Goal: Task Accomplishment & Management: Use online tool/utility

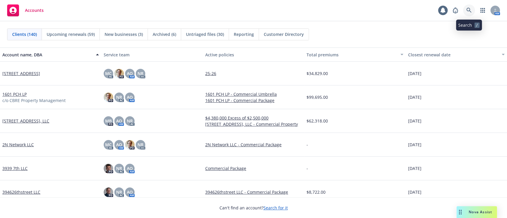
click at [469, 10] on icon at bounding box center [469, 10] width 5 height 5
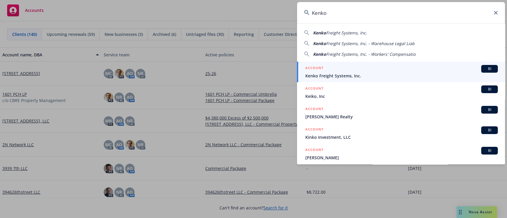
type input "Kenko"
click at [374, 73] on div "ACCOUNT BI" at bounding box center [402, 69] width 193 height 8
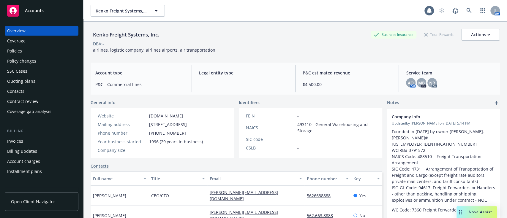
click at [307, 34] on div "Kenko Freight Systems, Inc. Business Insurance Total Rewards Actions" at bounding box center [296, 35] width 410 height 12
click at [36, 50] on div "Policies" at bounding box center [41, 51] width 69 height 10
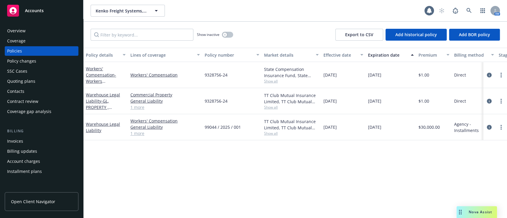
click at [486, 174] on div "Policy details Lines of coverage Policy number Market details Effective date Ex…" at bounding box center [296, 133] width 424 height 171
click at [424, 167] on div "Policy details Lines of coverage Policy number Market details Effective date Ex…" at bounding box center [296, 133] width 424 height 171
drag, startPoint x: 187, startPoint y: 79, endPoint x: 128, endPoint y: 80, distance: 59.4
click at [128, 80] on div "Workers' Compensation - Workers Compensation Workers' Compensation 9328756-24 S…" at bounding box center [371, 75] width 574 height 26
copy div "Compensation Workers' Compensation"
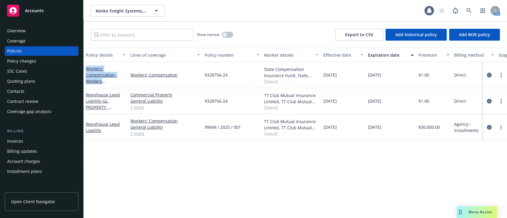
click at [44, 84] on div "Quoting plans" at bounding box center [41, 82] width 69 height 10
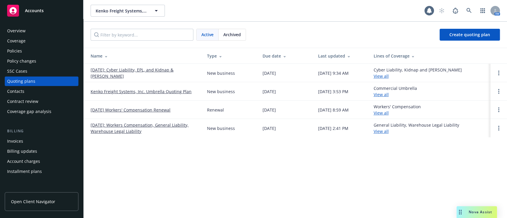
click at [145, 109] on link "11/26/25 Workers' Compensation Renewal" at bounding box center [131, 110] width 80 height 6
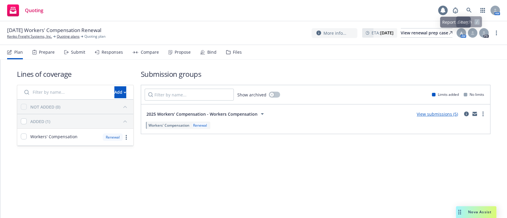
click at [444, 10] on icon at bounding box center [443, 10] width 5 height 5
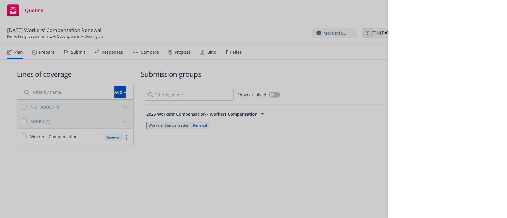
click at [351, 69] on div at bounding box center [253, 109] width 507 height 218
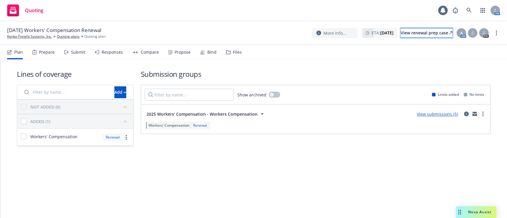
click at [401, 34] on link "View renewal prep case" at bounding box center [427, 33] width 52 height 10
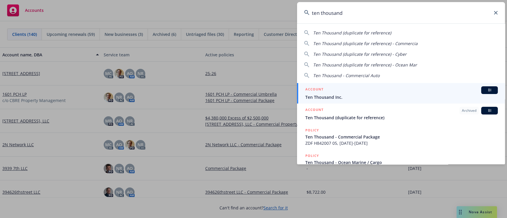
type input "ten thousand"
click at [399, 85] on link "ACCOUNT BI Ten Thousand Inc." at bounding box center [401, 93] width 208 height 21
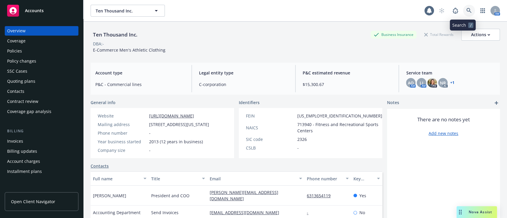
click at [463, 7] on link at bounding box center [469, 11] width 12 height 12
click at [250, 28] on div "Ten Thousand Inc. Business Insurance Total Rewards Actions DBA: - E-Commerce Me…" at bounding box center [296, 40] width 410 height 36
click at [473, 212] on span "Nova Assist" at bounding box center [480, 212] width 23 height 5
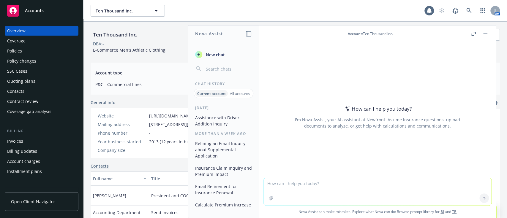
click at [431, 187] on textarea at bounding box center [378, 191] width 228 height 27
paste textarea "Hi Michelle – May you please assist me here? I am newer to this account and hav…"
type textarea "Hi Nova - please refine: Hi Michelle – May you please assist me here? I am newe…"
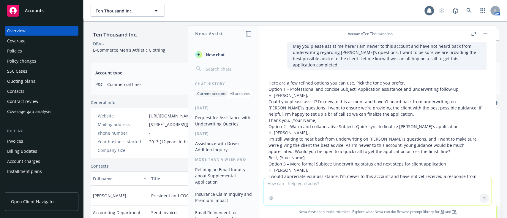
scroll to position [11, 0]
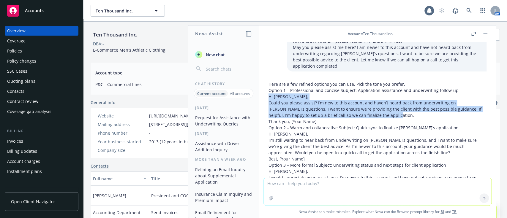
drag, startPoint x: 374, startPoint y: 111, endPoint x: 268, endPoint y: 92, distance: 107.5
click at [268, 92] on div "Here are a few refined options you can use. Pick the tone you prefer. Option 1 …" at bounding box center [378, 152] width 228 height 147
copy div "Hi Michelle, Could you please assist? I’m new to this account and haven’t heard…"
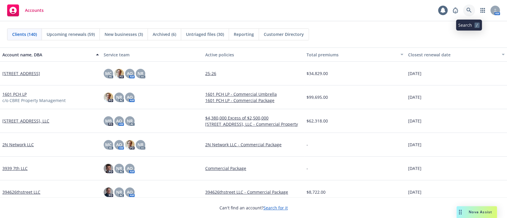
click at [468, 12] on icon at bounding box center [469, 10] width 5 height 5
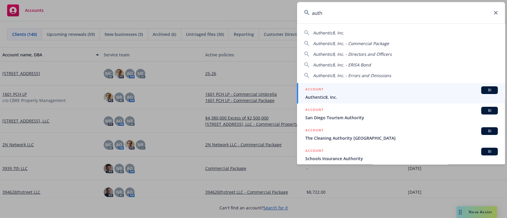
type input "auth"
click at [427, 91] on div "ACCOUNT BI" at bounding box center [402, 90] width 193 height 8
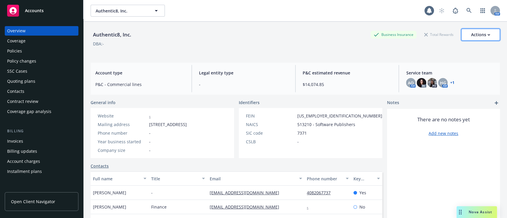
click at [470, 29] on button "Actions" at bounding box center [481, 35] width 39 height 12
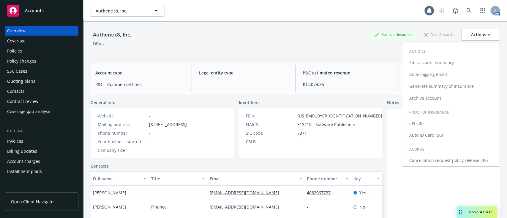
click at [428, 84] on link "Generate summary of insurance" at bounding box center [450, 87] width 97 height 12
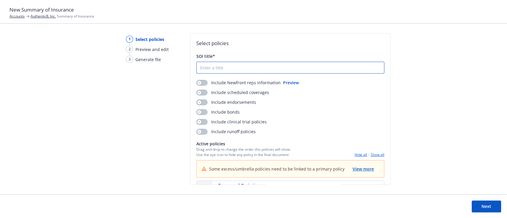
click at [234, 71] on input "SOI title*" at bounding box center [291, 67] width 188 height 11
type input "2025 Summary of Insurance - Authentic8, Inc."
click at [198, 82] on icon "button" at bounding box center [199, 83] width 2 height 2
click at [203, 90] on button "button" at bounding box center [201, 93] width 11 height 6
click at [202, 103] on button "button" at bounding box center [201, 103] width 11 height 6
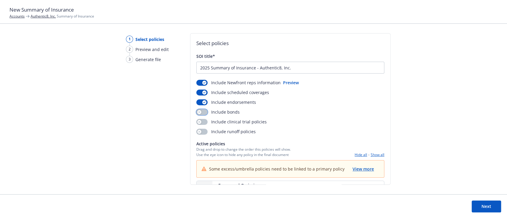
click at [202, 113] on button "button" at bounding box center [201, 112] width 11 height 6
click at [203, 114] on div "button" at bounding box center [204, 112] width 4 height 4
click at [203, 114] on button "button" at bounding box center [201, 112] width 11 height 6
click at [203, 113] on icon "button" at bounding box center [204, 112] width 2 height 2
click at [203, 123] on button "button" at bounding box center [201, 122] width 11 height 6
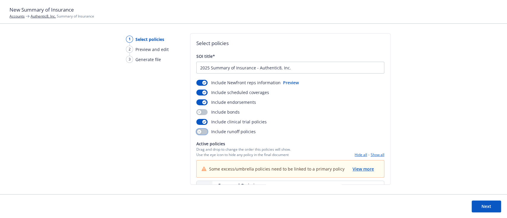
click at [203, 134] on button "button" at bounding box center [201, 132] width 11 height 6
click at [203, 122] on icon "button" at bounding box center [204, 122] width 2 height 2
click at [202, 130] on button "button" at bounding box center [201, 132] width 11 height 6
click at [371, 155] on button "Show all" at bounding box center [378, 154] width 14 height 5
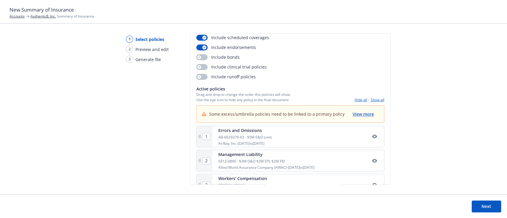
scroll to position [120, 0]
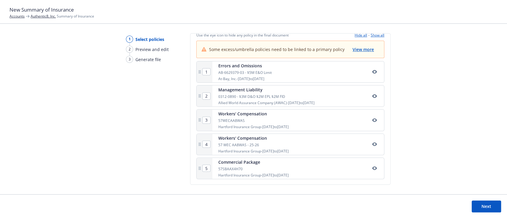
click at [209, 76] on div "1" at bounding box center [205, 72] width 16 height 21
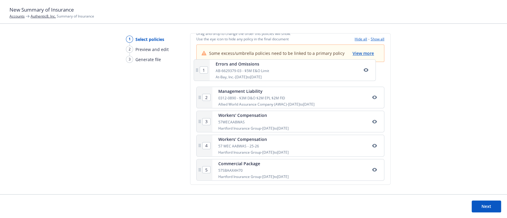
click at [299, 74] on div "1 Errors and Omissions AB-6629379-03 - $5M E&O Limit At-Bay, Inc. - 11/01/2024 …" at bounding box center [290, 124] width 188 height 118
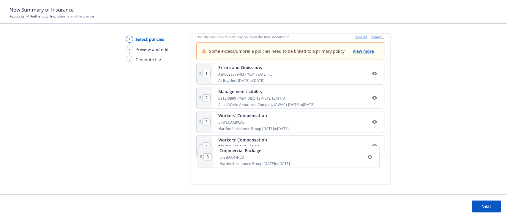
scroll to position [118, 0]
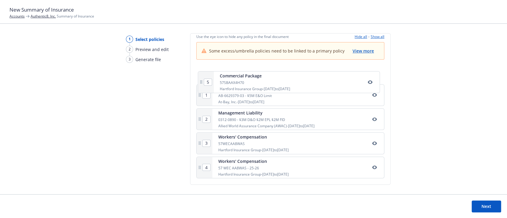
drag, startPoint x: 287, startPoint y: 171, endPoint x: 289, endPoint y: 80, distance: 91.3
click at [289, 80] on div "1 Errors and Omissions AB-6629379-03 - $5M E&O Limit At-Bay, Inc. - 11/01/2024 …" at bounding box center [290, 122] width 188 height 118
type input "2"
type input "3"
type input "4"
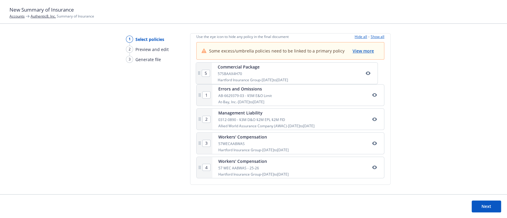
type input "5"
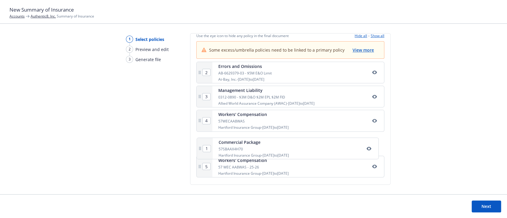
scroll to position [120, 0]
drag, startPoint x: 278, startPoint y: 79, endPoint x: 278, endPoint y: 156, distance: 77.0
click at [278, 156] on div "1 Commercial Package 57SBAAX4H70 Hartford Insurance Group - 11/01/2025 to 11/01…" at bounding box center [290, 120] width 188 height 118
type input "4"
type input "1"
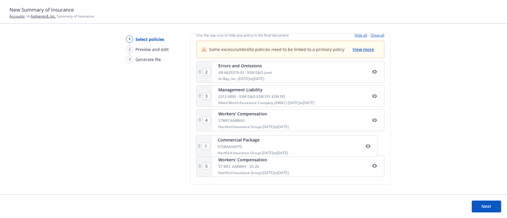
type input "2"
type input "3"
click at [479, 209] on button "Next" at bounding box center [486, 207] width 29 height 12
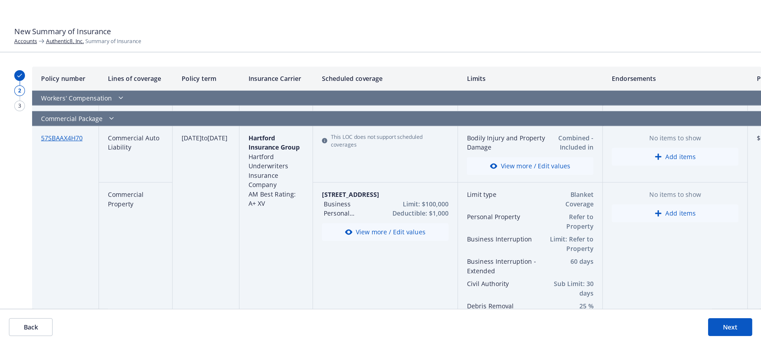
scroll to position [0, 0]
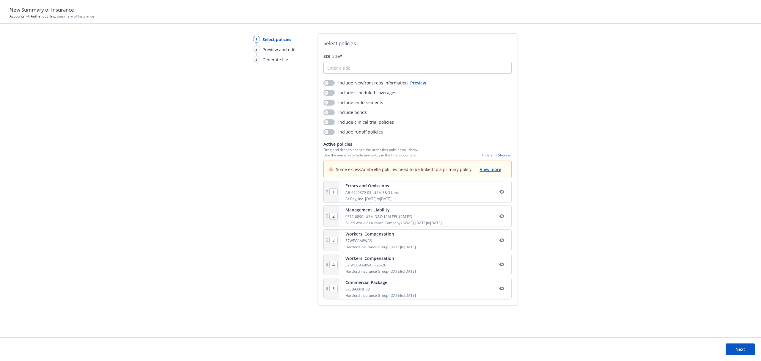
drag, startPoint x: 243, startPoint y: 180, endPoint x: 248, endPoint y: 180, distance: 4.8
click at [242, 180] on div "1 Select policies 2 Preview and edit 3 Generate file Select policies SOI title*…" at bounding box center [380, 185] width 761 height 304
click at [507, 218] on button "Next" at bounding box center [739, 349] width 29 height 12
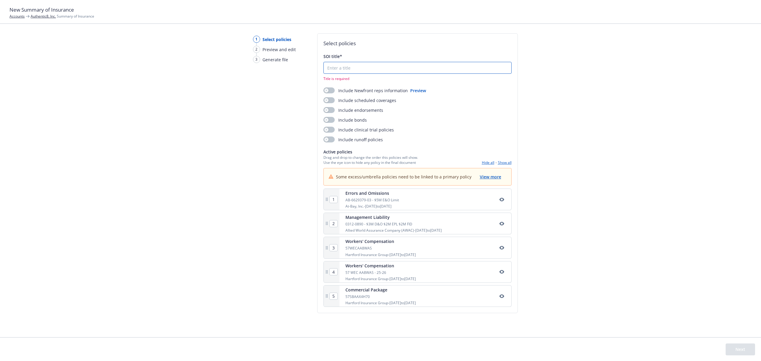
click at [345, 67] on input "SOI title*" at bounding box center [418, 67] width 188 height 11
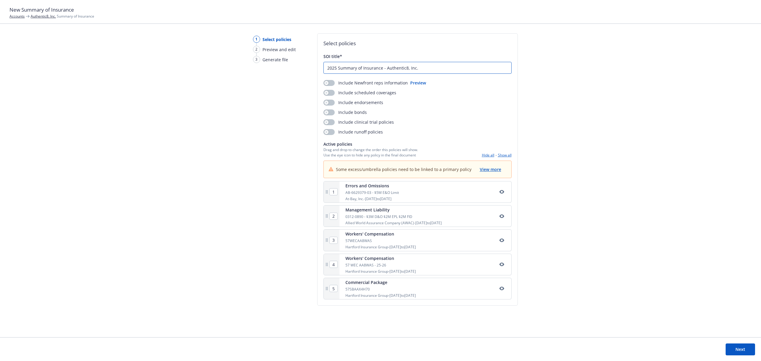
type input "2025 Summary of Insurance - Authentic8, Inc."
click at [328, 80] on button "button" at bounding box center [328, 83] width 11 height 6
drag, startPoint x: 331, startPoint y: 92, endPoint x: 331, endPoint y: 97, distance: 4.5
click at [331, 92] on button "button" at bounding box center [328, 93] width 11 height 6
click at [333, 106] on div "Include Newfront reps information Preview Include scheduled coverages Include e…" at bounding box center [417, 107] width 188 height 55
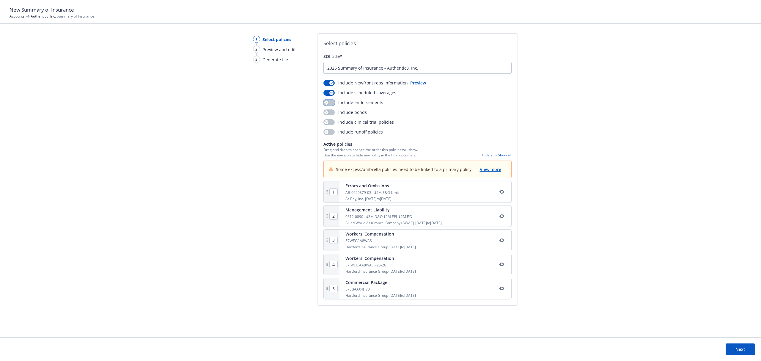
click at [331, 102] on button "button" at bounding box center [328, 103] width 11 height 6
click at [331, 113] on button "button" at bounding box center [328, 112] width 11 height 6
click at [330, 120] on button "button" at bounding box center [328, 122] width 11 height 6
click at [327, 133] on icon "button" at bounding box center [326, 132] width 2 height 2
click at [503, 156] on button "Show all" at bounding box center [505, 154] width 14 height 5
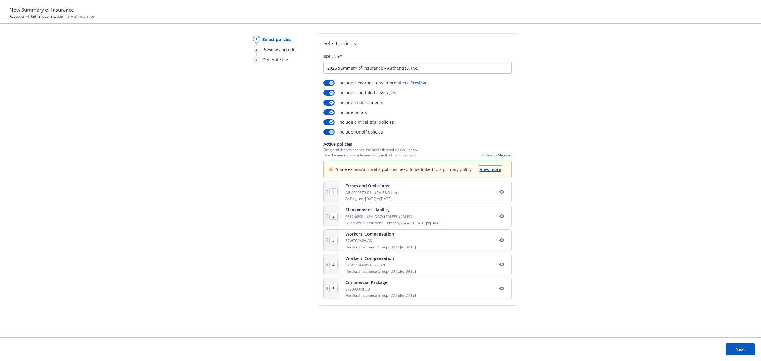
click at [490, 169] on span "View more" at bounding box center [490, 169] width 21 height 6
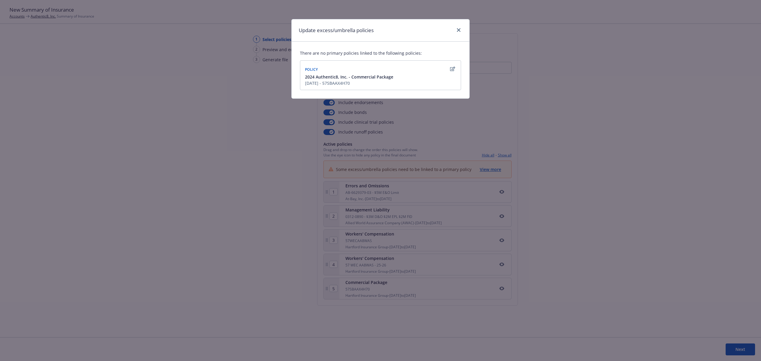
click at [441, 81] on div "2024 Authentic8, Inc. - Commercial Package 10/31/2024 - 57SBAAX4H70" at bounding box center [380, 80] width 153 height 12
click at [451, 67] on icon "button" at bounding box center [452, 69] width 5 height 5
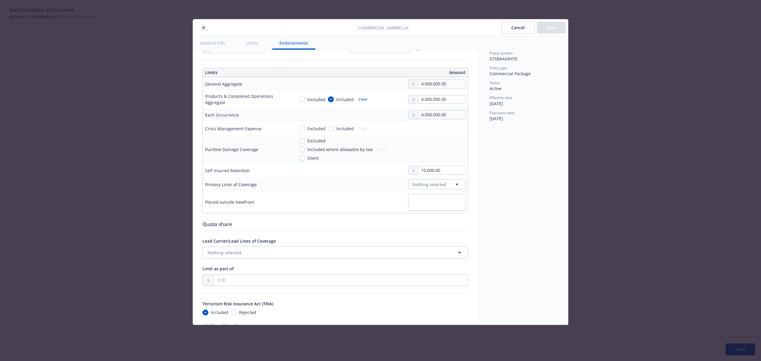
scroll to position [261, 0]
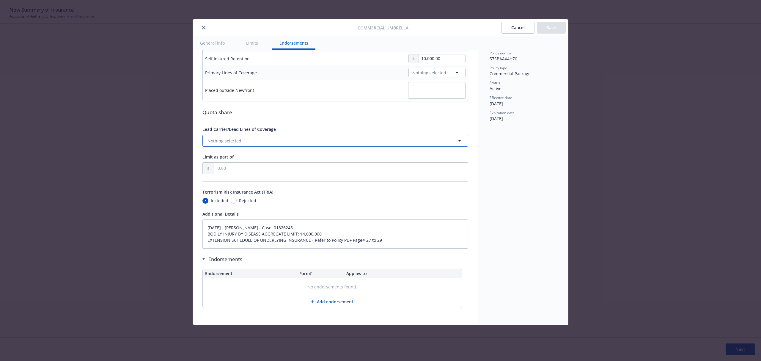
click at [391, 141] on button "Nothing selected" at bounding box center [335, 141] width 266 height 12
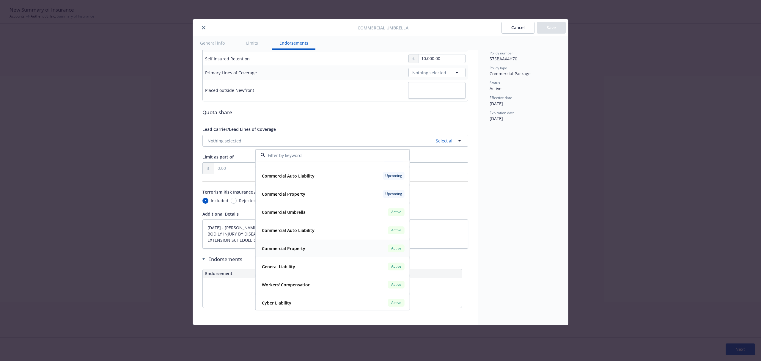
scroll to position [40, 0]
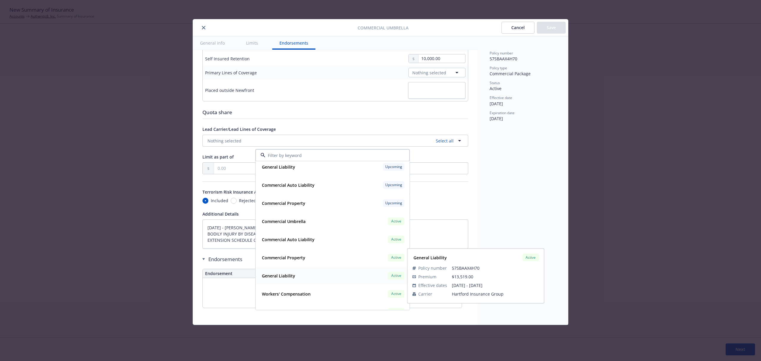
click at [325, 218] on div "General Liability Active" at bounding box center [332, 275] width 146 height 10
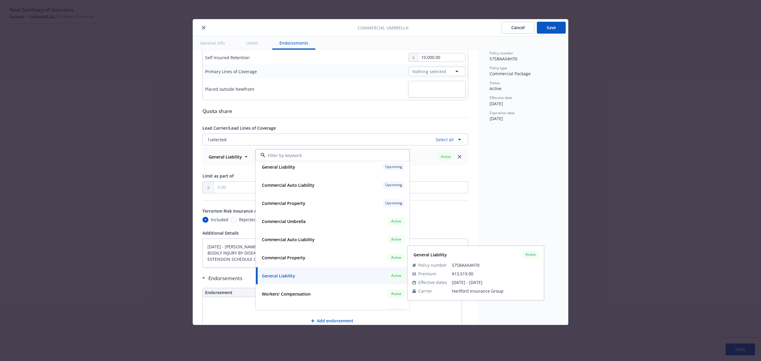
drag, startPoint x: 573, startPoint y: 176, endPoint x: 547, endPoint y: 178, distance: 25.7
click at [507, 176] on div "Commercial Umbrella Cancel Save General info Limits Endorsements Display name C…" at bounding box center [380, 180] width 761 height 361
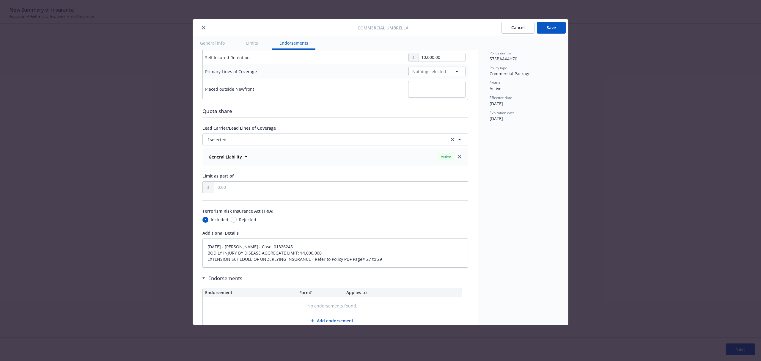
click at [507, 26] on button "Save" at bounding box center [551, 28] width 29 height 12
type textarea "x"
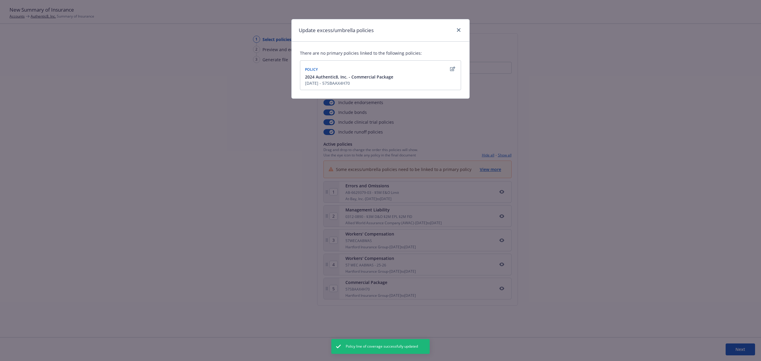
click at [507, 111] on div "Update excess/umbrella policies There are no primary policies linked to the fol…" at bounding box center [380, 180] width 761 height 361
click at [461, 28] on link "close" at bounding box center [458, 29] width 7 height 7
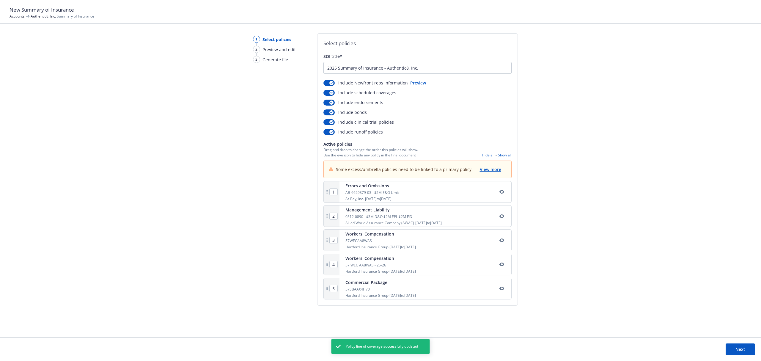
click at [507, 218] on button "Next" at bounding box center [739, 349] width 29 height 12
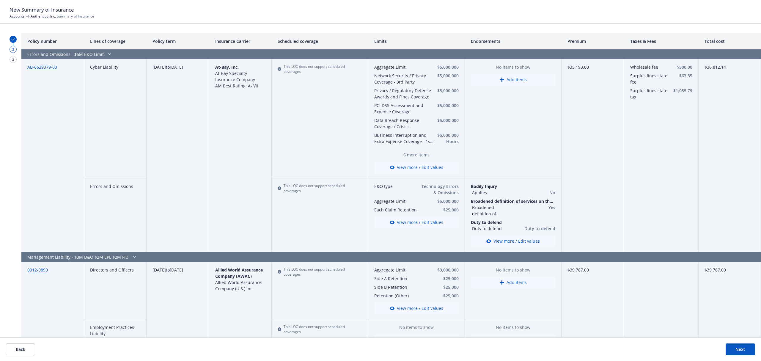
click at [507, 218] on button "Next" at bounding box center [739, 349] width 29 height 12
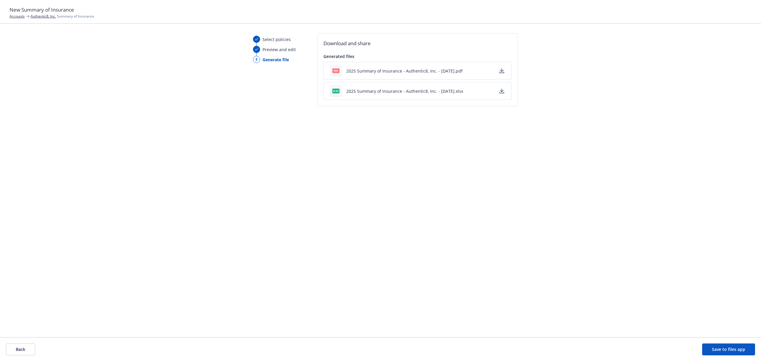
click at [387, 76] on div "pdf 2025 Summary of Insurance - Authentic8, Inc. - 10/15/2025.pdf" at bounding box center [396, 70] width 133 height 12
click at [394, 69] on button "2025 Summary of Insurance - Authentic8, Inc. - 10/15/2025.pdf" at bounding box center [404, 71] width 116 height 6
click at [507, 218] on button "Save to files app" at bounding box center [728, 349] width 53 height 12
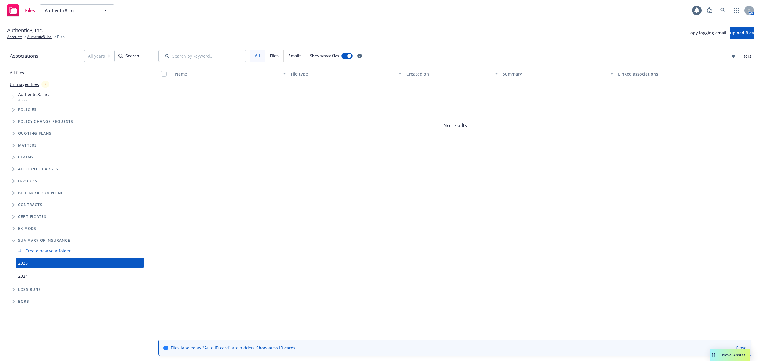
click at [37, 107] on div "Policies" at bounding box center [77, 110] width 142 height 12
click at [31, 109] on span "Policies" at bounding box center [27, 110] width 19 height 4
click at [26, 111] on span "Policies" at bounding box center [27, 110] width 19 height 4
click at [229, 133] on span "No results" at bounding box center [455, 125] width 612 height 89
click at [29, 109] on span "Policies" at bounding box center [27, 110] width 19 height 4
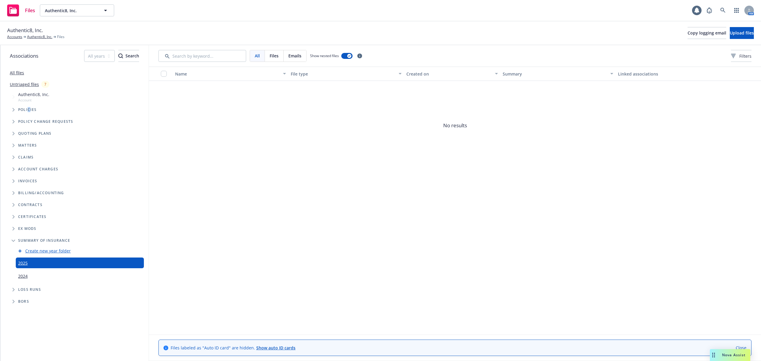
drag, startPoint x: 14, startPoint y: 111, endPoint x: 10, endPoint y: 113, distance: 4.7
click at [10, 113] on span "Tree Example" at bounding box center [14, 110] width 10 height 10
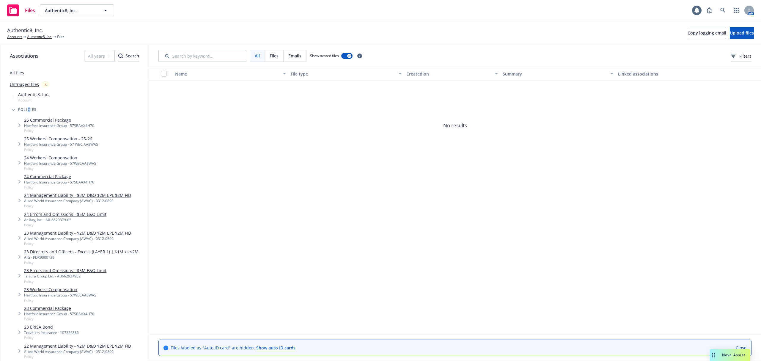
click at [12, 111] on icon "Tree Example" at bounding box center [14, 110] width 4 height 2
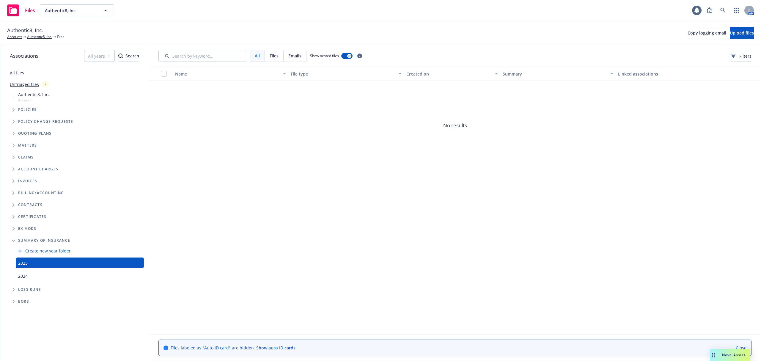
click at [24, 106] on div "Policies" at bounding box center [77, 110] width 142 height 12
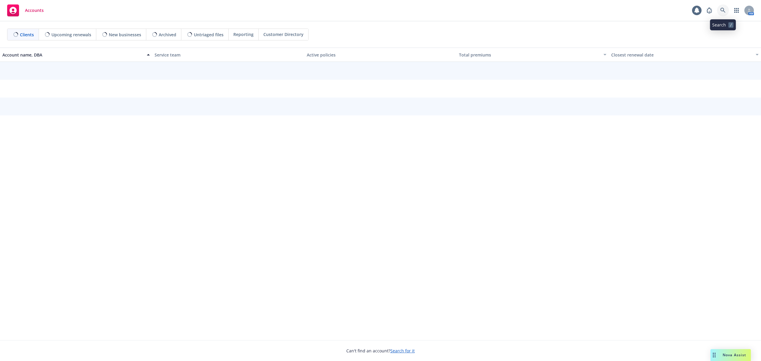
click at [717, 12] on link at bounding box center [723, 10] width 12 height 12
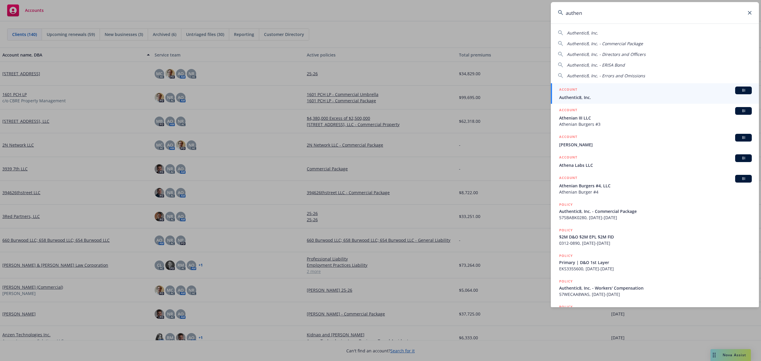
type input "authen"
click at [609, 86] on div "ACCOUNT BI" at bounding box center [655, 90] width 193 height 8
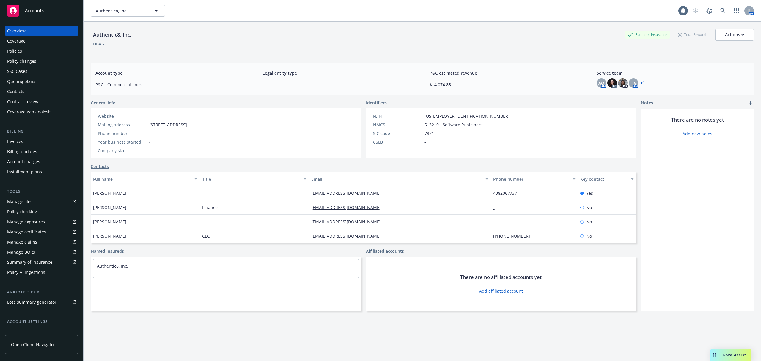
click at [32, 54] on div "Policies" at bounding box center [41, 51] width 69 height 10
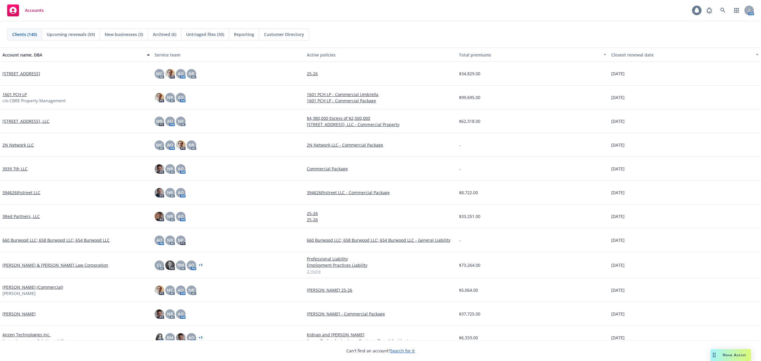
click at [694, 13] on icon at bounding box center [697, 10] width 6 height 6
